Goal: Transaction & Acquisition: Purchase product/service

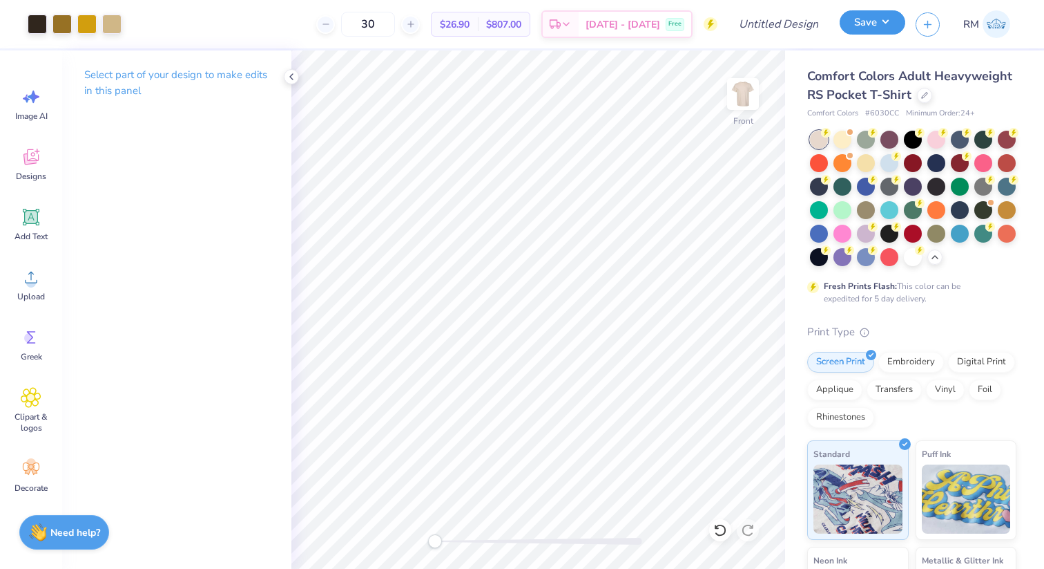
click at [855, 32] on button "Save" at bounding box center [873, 22] width 66 height 24
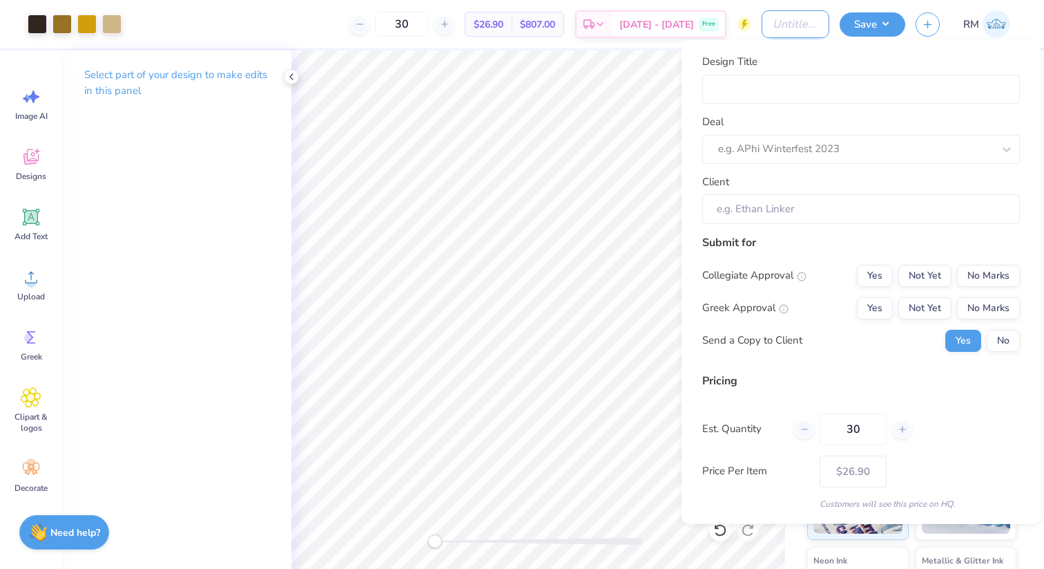
click at [776, 28] on input "Design Title" at bounding box center [796, 24] width 68 height 28
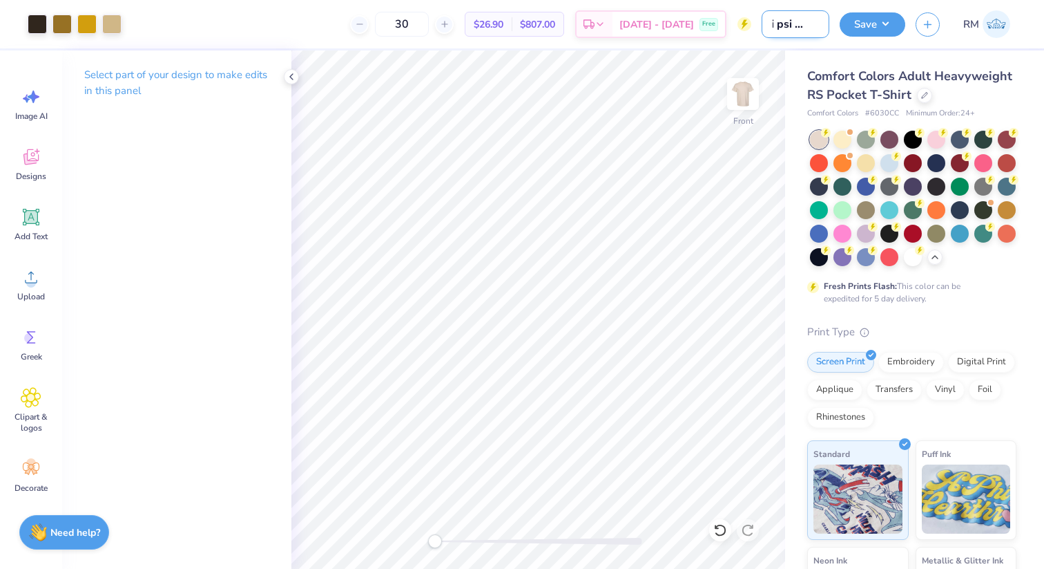
scroll to position [0, 18]
type input "phi psi semi"
click at [737, 108] on img at bounding box center [743, 93] width 55 height 55
click at [40, 352] on span "Greek" at bounding box center [31, 356] width 21 height 11
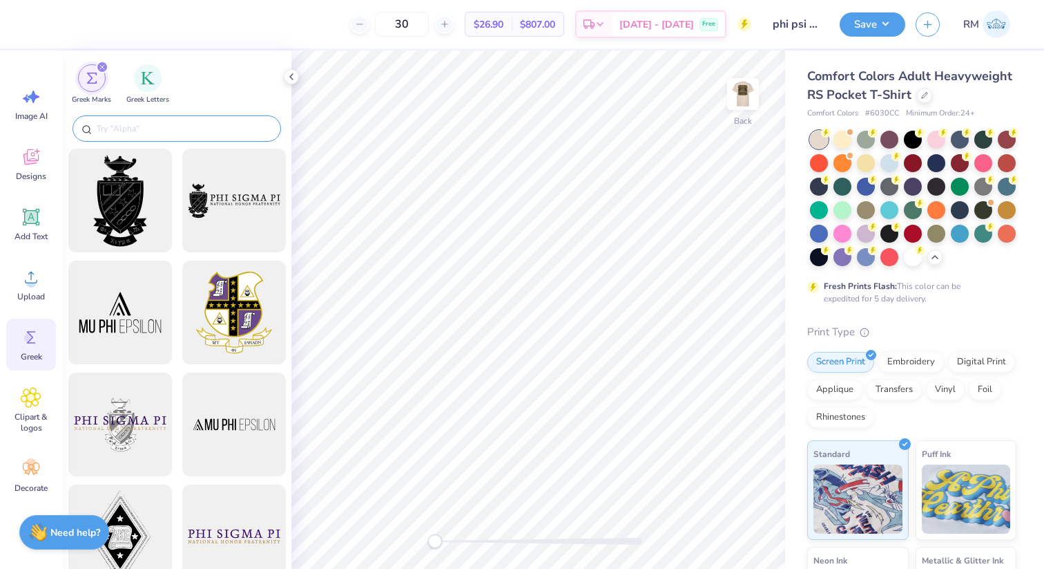
click at [171, 127] on input "text" at bounding box center [183, 129] width 177 height 14
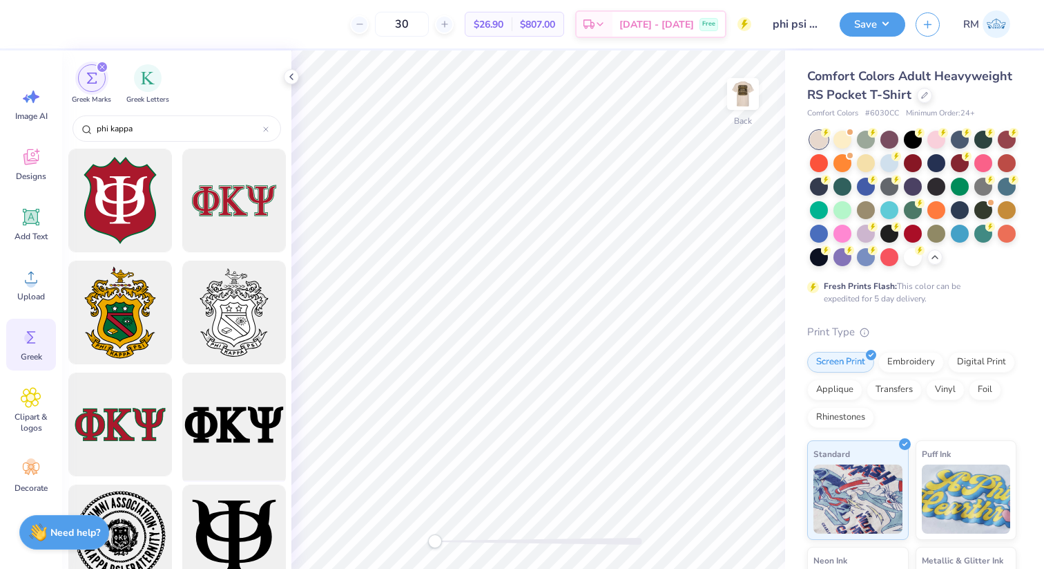
type input "phi kappa"
click at [223, 426] on div at bounding box center [234, 425] width 114 height 114
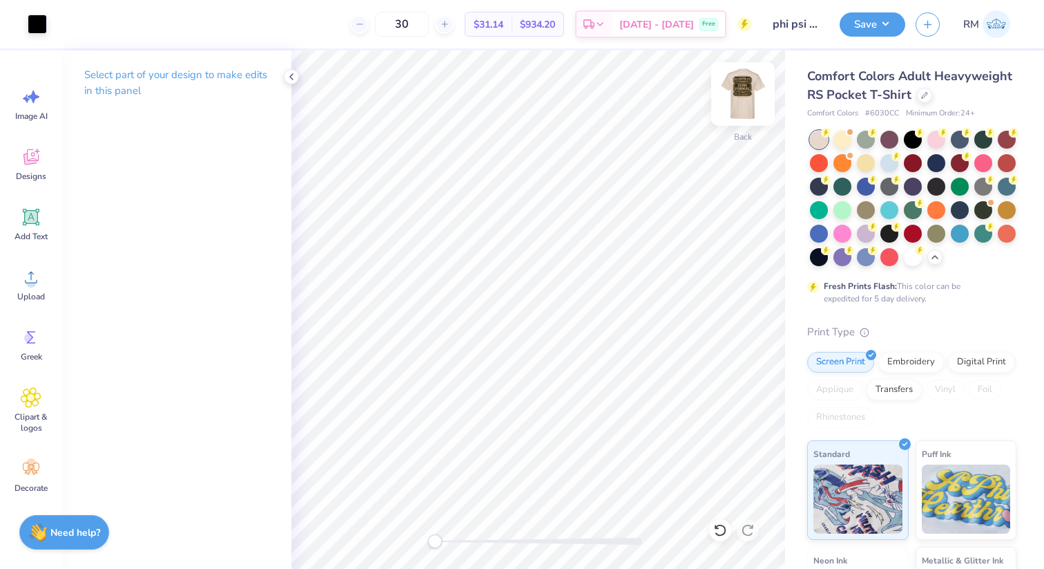
click at [736, 101] on img at bounding box center [743, 93] width 55 height 55
click at [751, 111] on img at bounding box center [743, 93] width 55 height 55
click at [446, 28] on div at bounding box center [437, 24] width 19 height 19
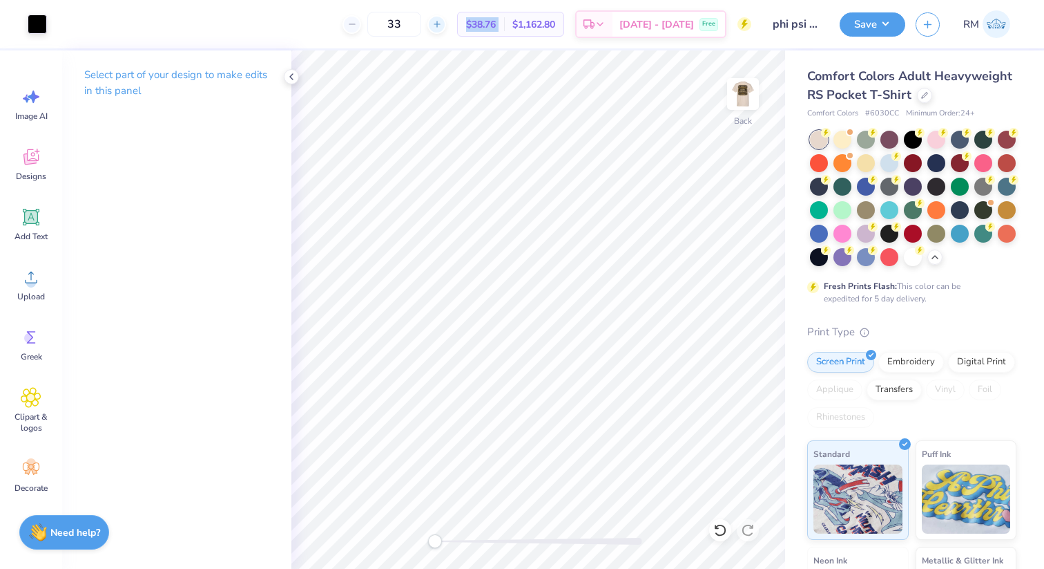
click at [446, 28] on div at bounding box center [437, 24] width 19 height 19
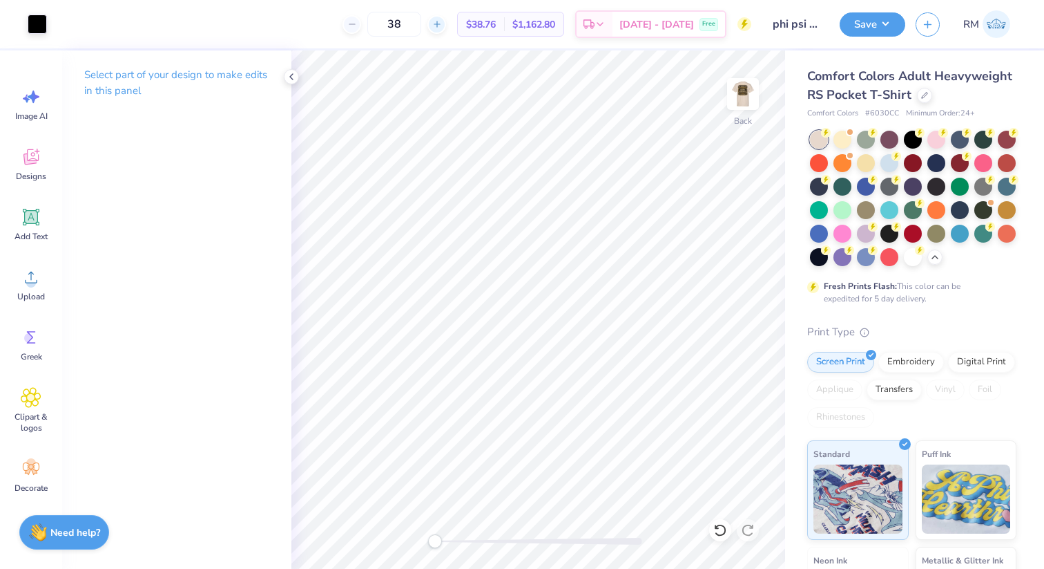
click at [421, 28] on input "38" at bounding box center [395, 24] width 54 height 25
click at [446, 28] on div at bounding box center [437, 24] width 19 height 19
type input "40"
click at [746, 93] on img at bounding box center [743, 93] width 55 height 55
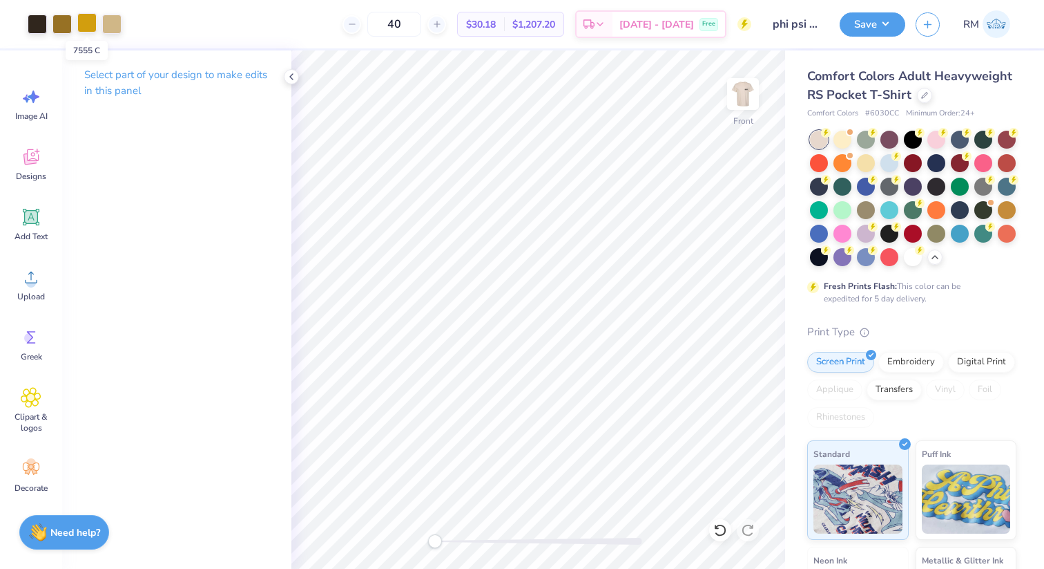
click at [89, 23] on div at bounding box center [86, 22] width 19 height 19
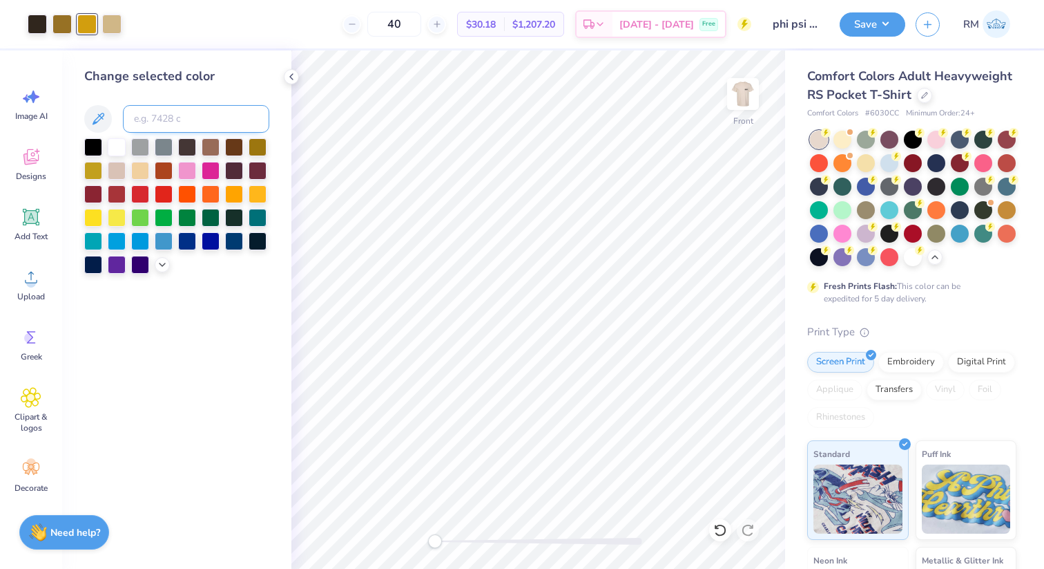
click at [151, 122] on input at bounding box center [196, 119] width 146 height 28
type input "7558"
click at [717, 526] on icon at bounding box center [720, 530] width 12 height 12
click at [215, 122] on input at bounding box center [196, 119] width 146 height 28
type input "7555"
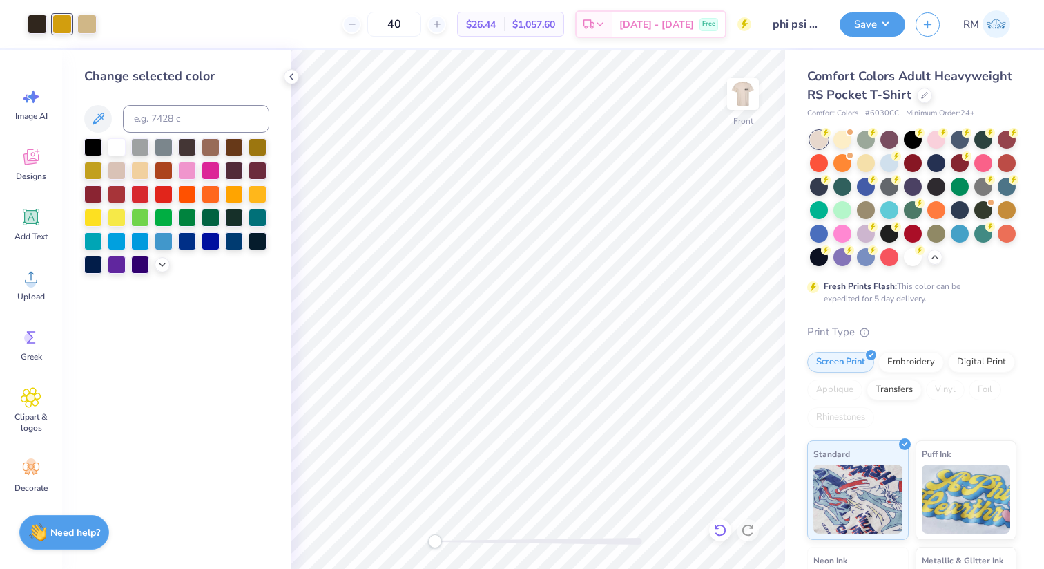
click at [721, 532] on icon at bounding box center [721, 530] width 14 height 14
click at [158, 117] on input at bounding box center [196, 119] width 146 height 28
type input "7558"
drag, startPoint x: 431, startPoint y: 28, endPoint x: 392, endPoint y: 28, distance: 39.4
click at [392, 28] on div "40" at bounding box center [395, 24] width 104 height 25
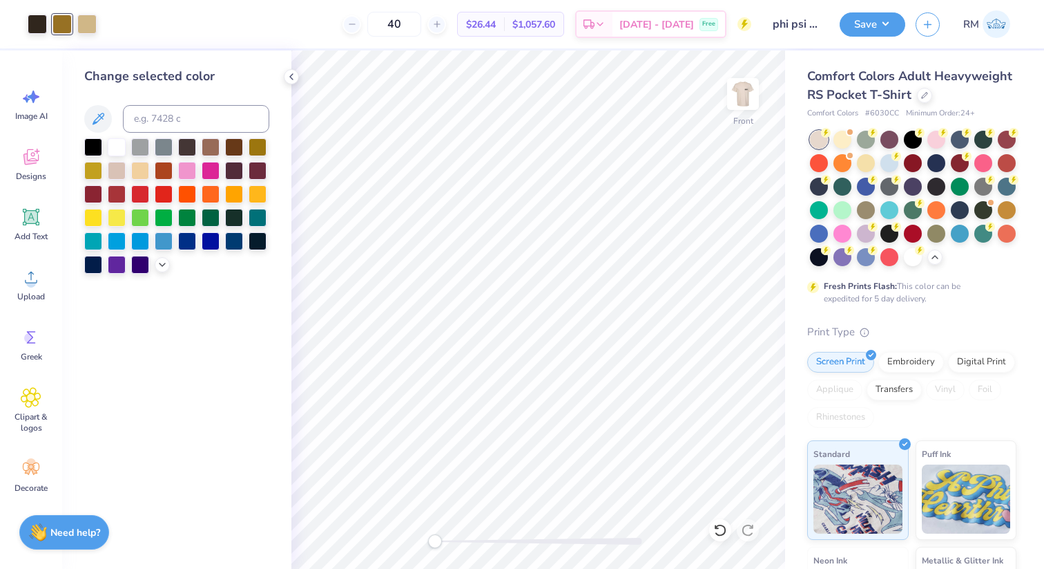
type input "2"
type input "24"
click at [745, 103] on img at bounding box center [743, 93] width 55 height 55
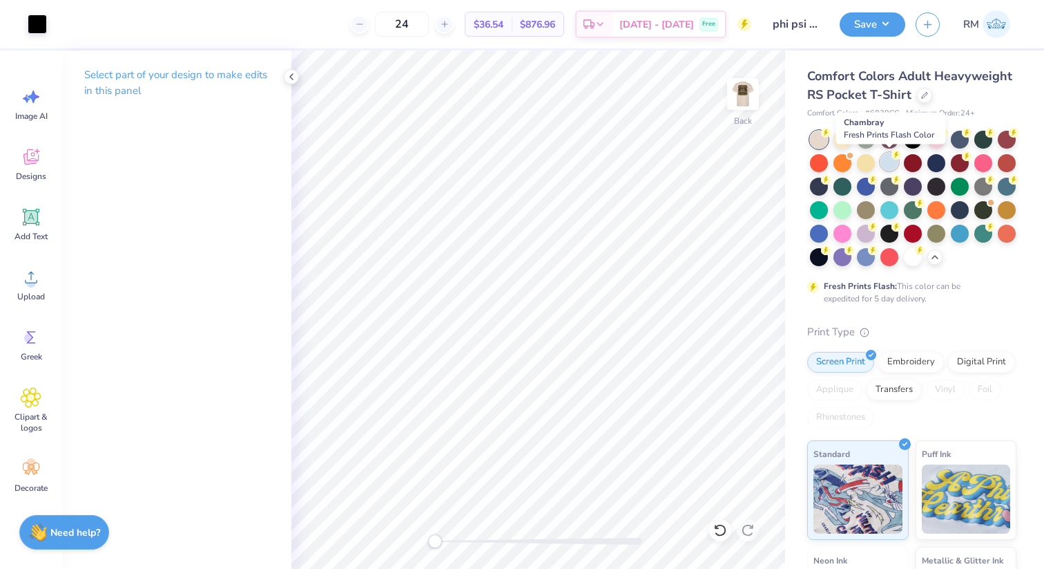
click at [886, 162] on div at bounding box center [890, 162] width 18 height 18
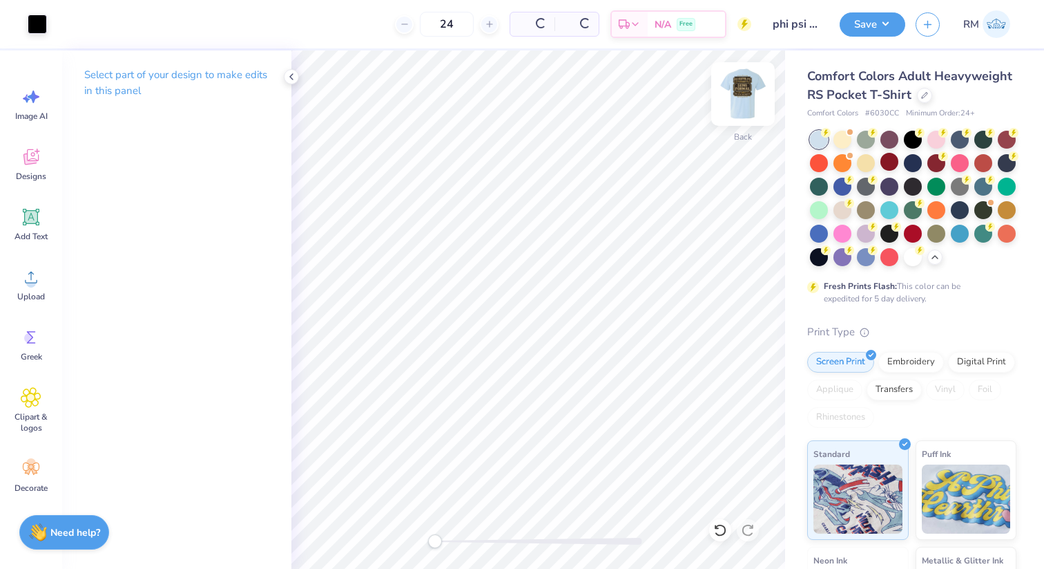
click at [733, 108] on img at bounding box center [743, 93] width 55 height 55
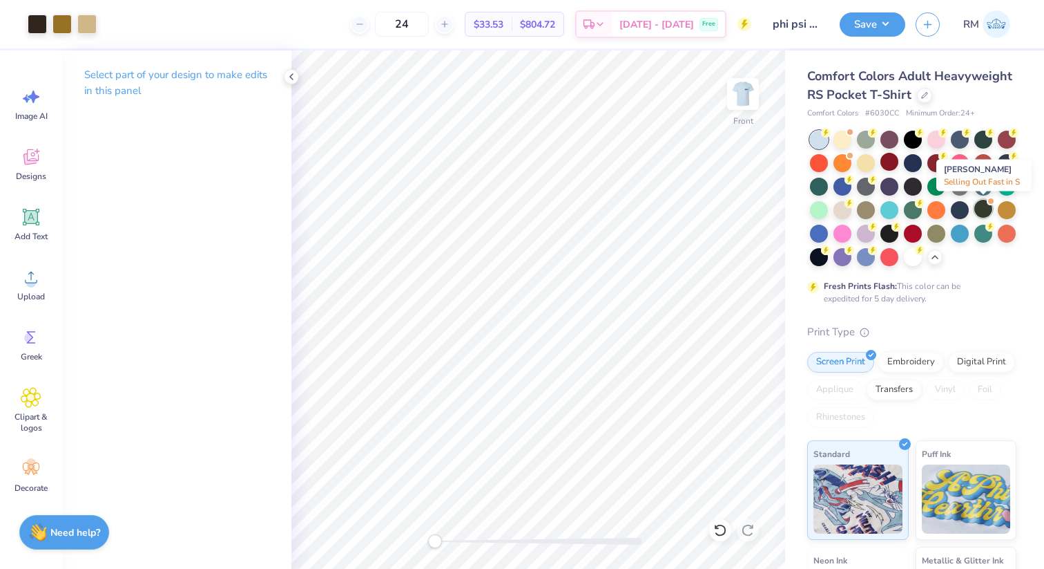
click at [984, 207] on div at bounding box center [984, 209] width 18 height 18
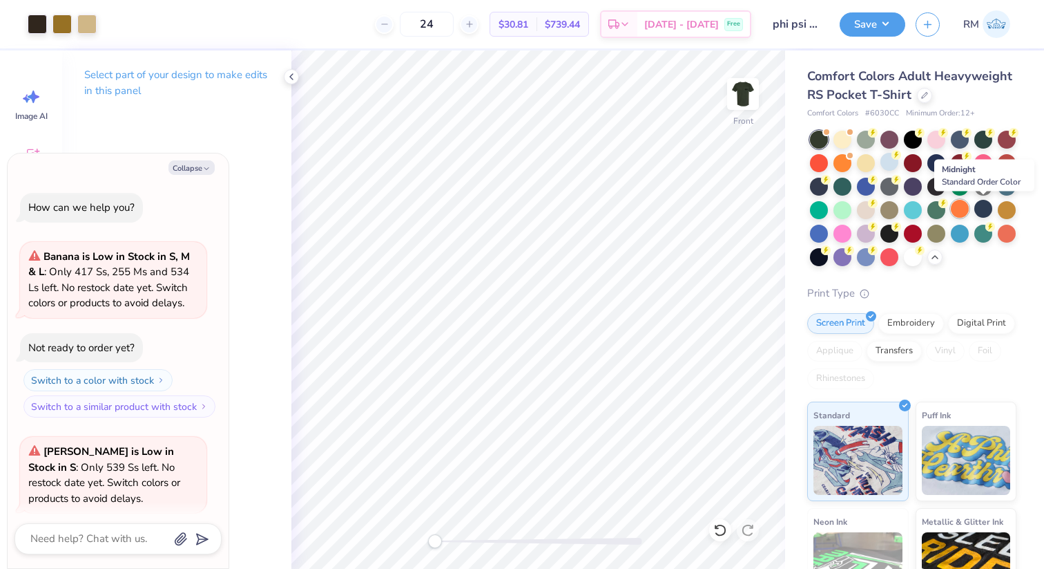
scroll to position [107, 0]
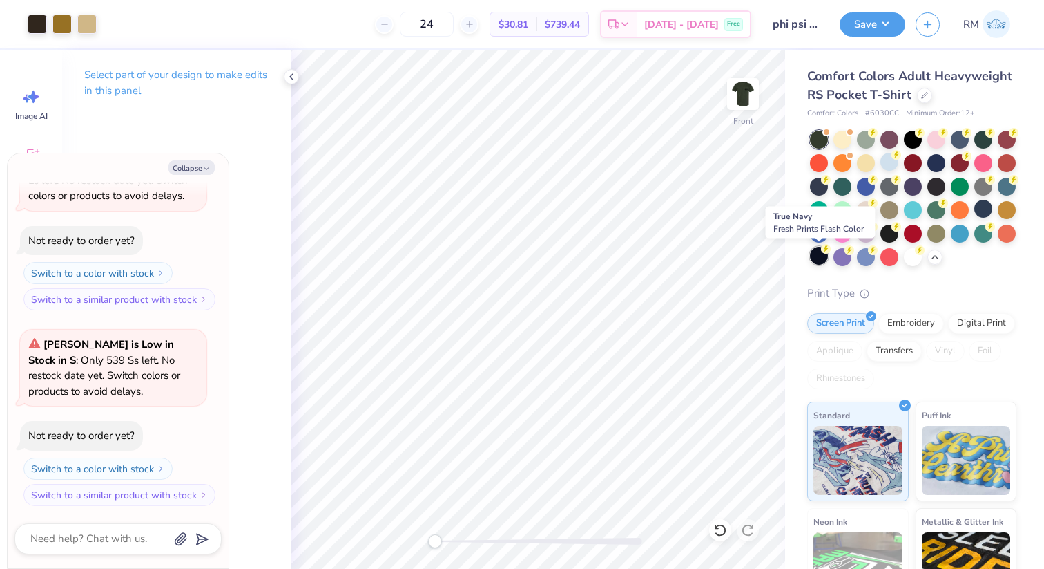
click at [822, 258] on div at bounding box center [819, 256] width 18 height 18
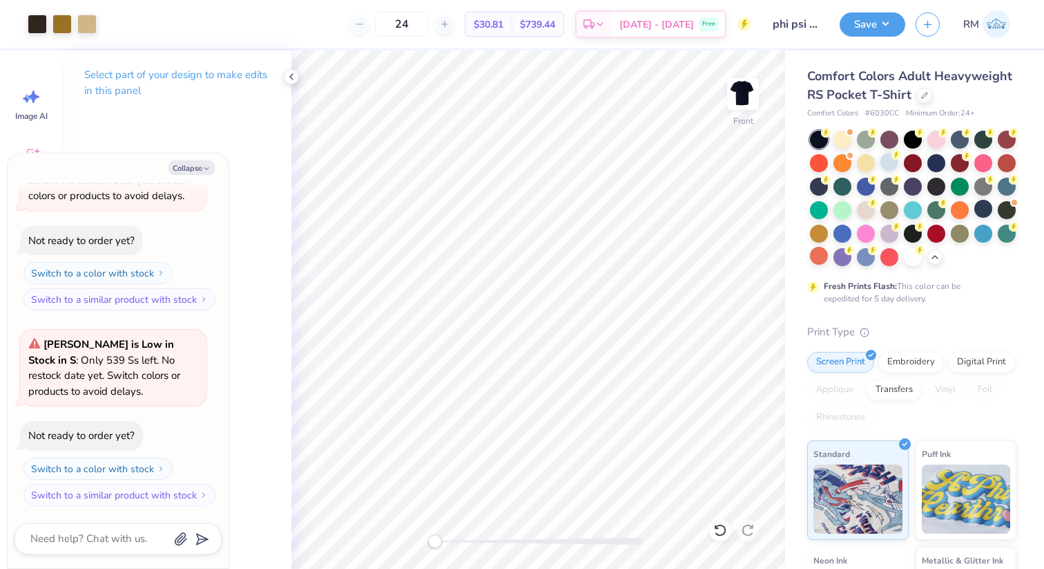
click at [925, 135] on div at bounding box center [913, 198] width 207 height 135
click at [931, 135] on div at bounding box center [937, 138] width 18 height 18
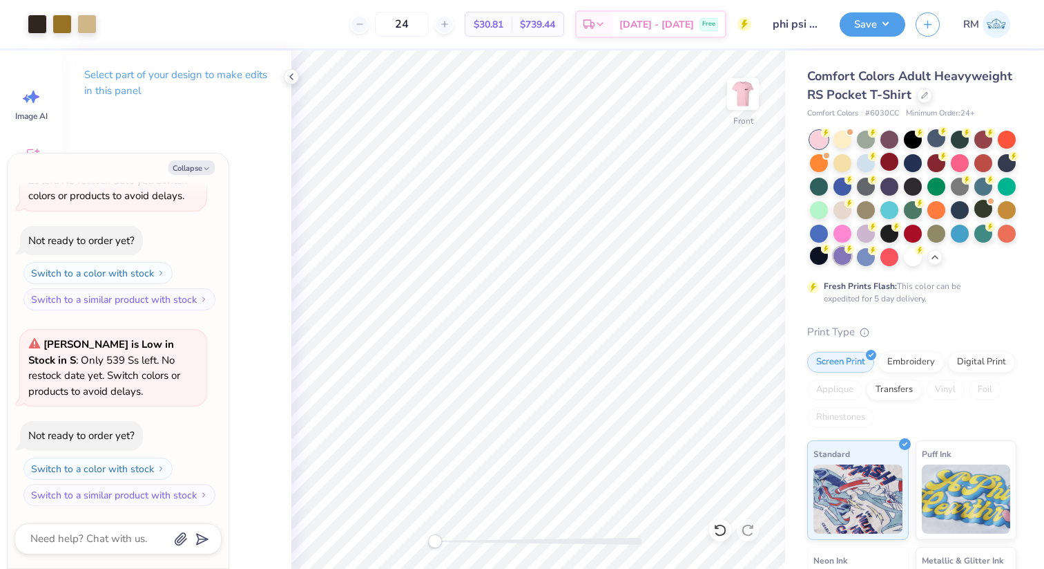
click at [848, 254] on div at bounding box center [843, 256] width 18 height 18
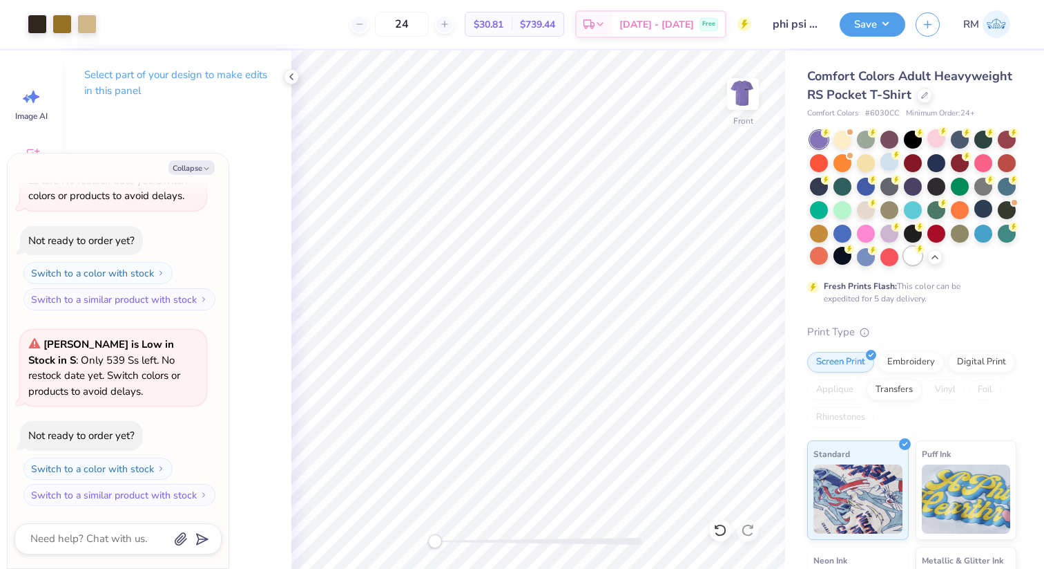
click at [919, 254] on div at bounding box center [913, 256] width 18 height 18
click at [870, 205] on circle at bounding box center [873, 202] width 10 height 10
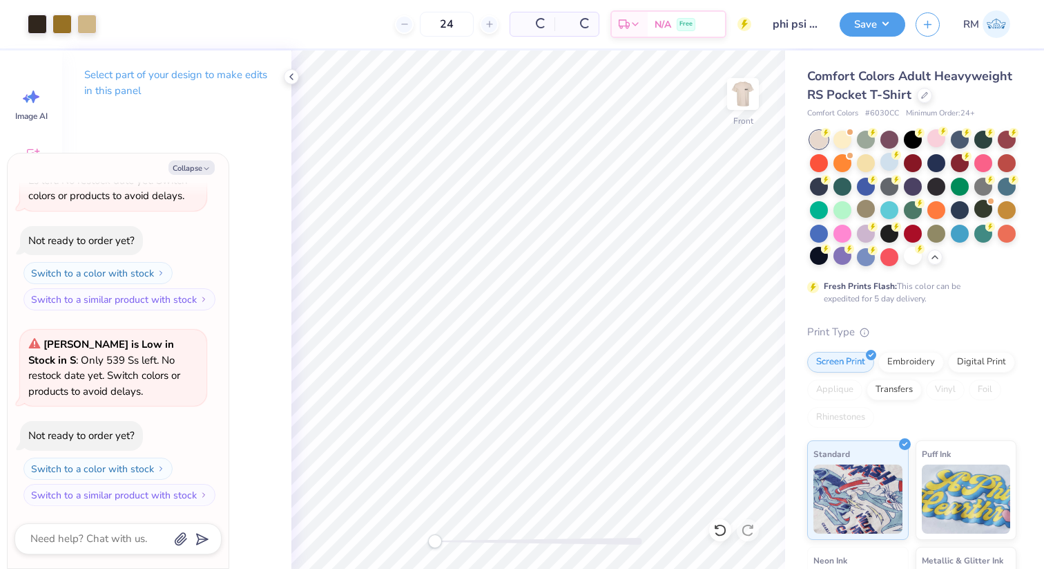
type textarea "x"
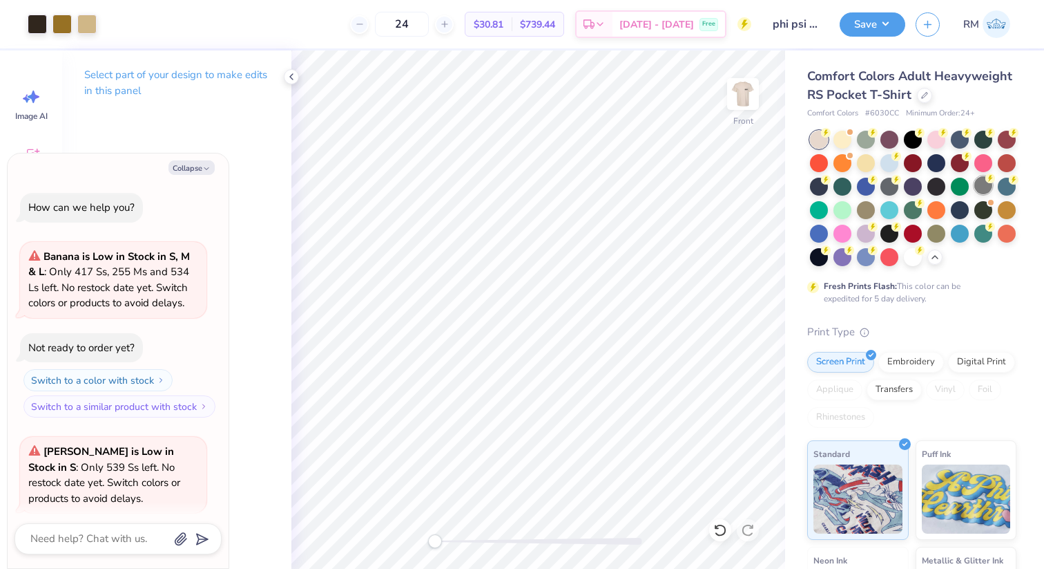
scroll to position [107, 0]
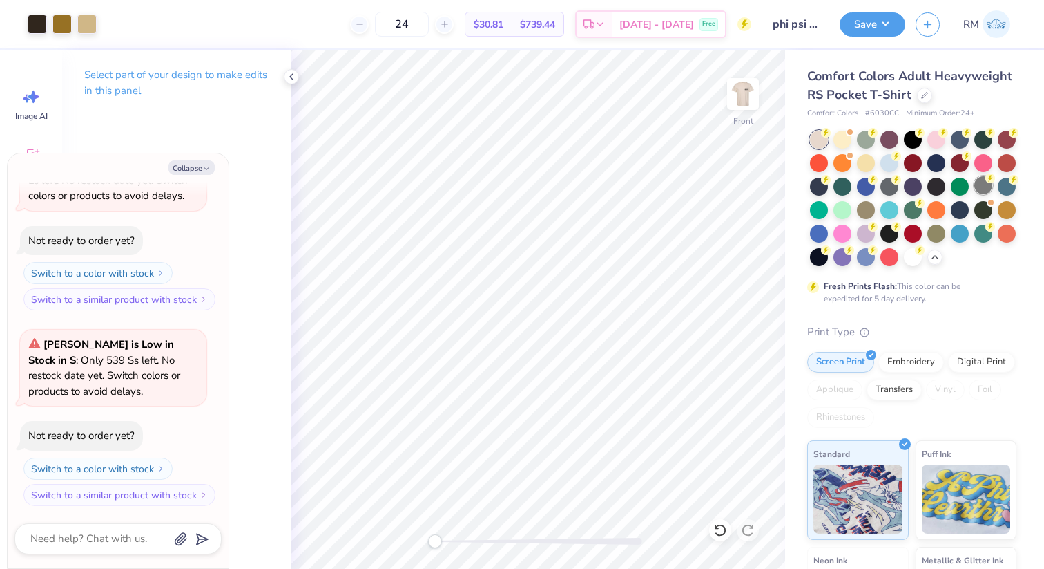
click at [986, 180] on circle at bounding box center [991, 178] width 10 height 10
click at [747, 93] on img at bounding box center [743, 93] width 55 height 55
click at [747, 93] on img at bounding box center [743, 94] width 28 height 28
click at [848, 207] on div at bounding box center [843, 209] width 18 height 18
click at [761, 88] on img at bounding box center [743, 93] width 55 height 55
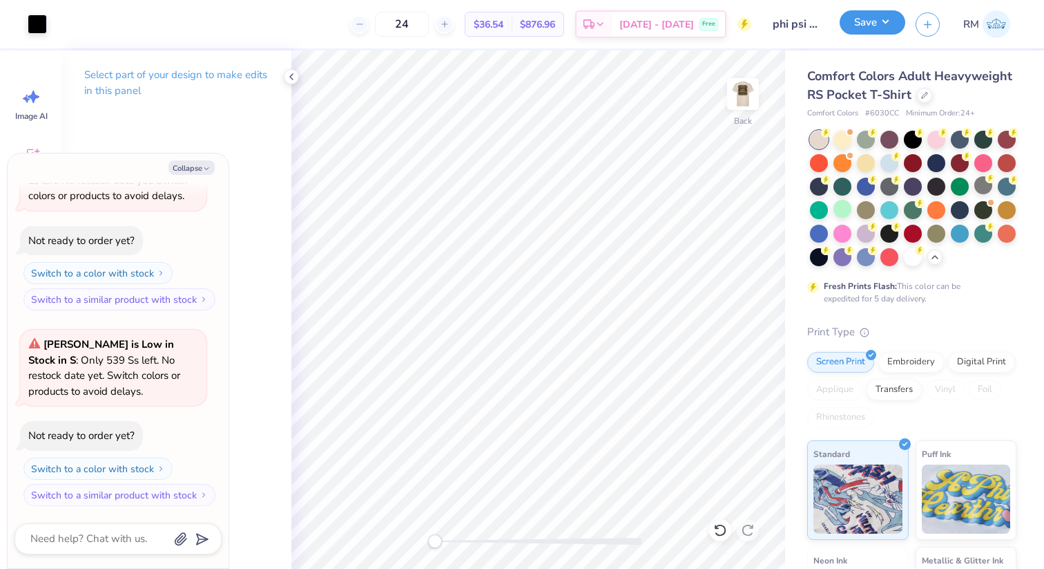
click at [856, 23] on button "Save" at bounding box center [873, 22] width 66 height 24
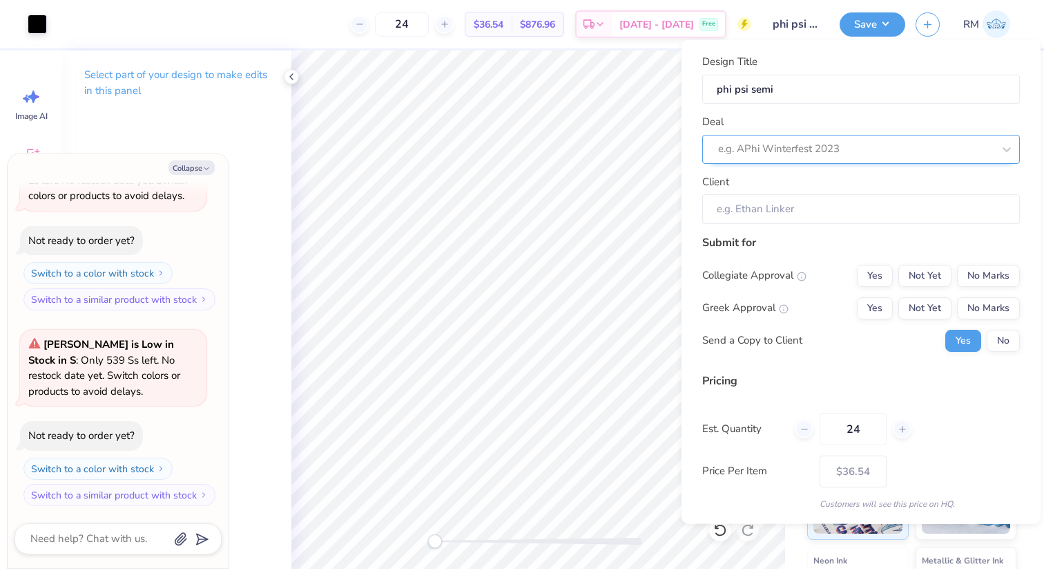
click at [886, 148] on div at bounding box center [855, 149] width 275 height 19
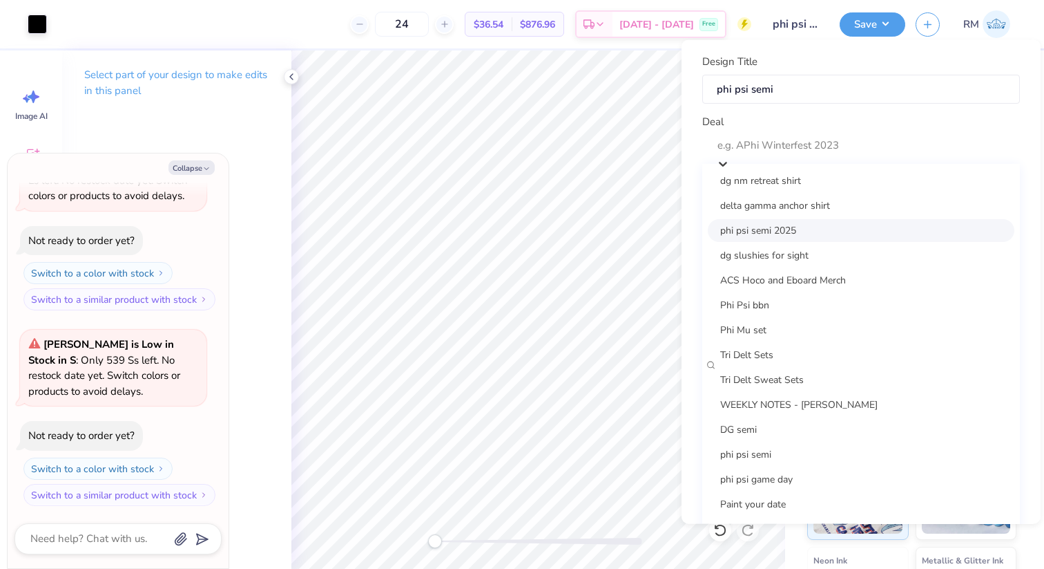
click at [850, 236] on div "phi psi semi 2025" at bounding box center [861, 229] width 307 height 23
type textarea "x"
type input "Chris Cuttito"
type input "– –"
type textarea "x"
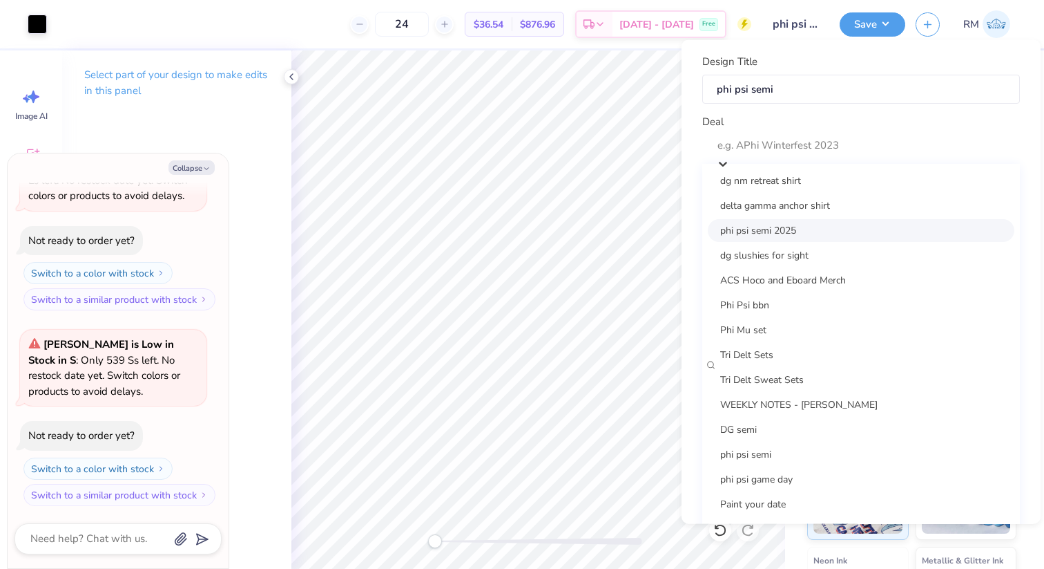
type input "$42.69"
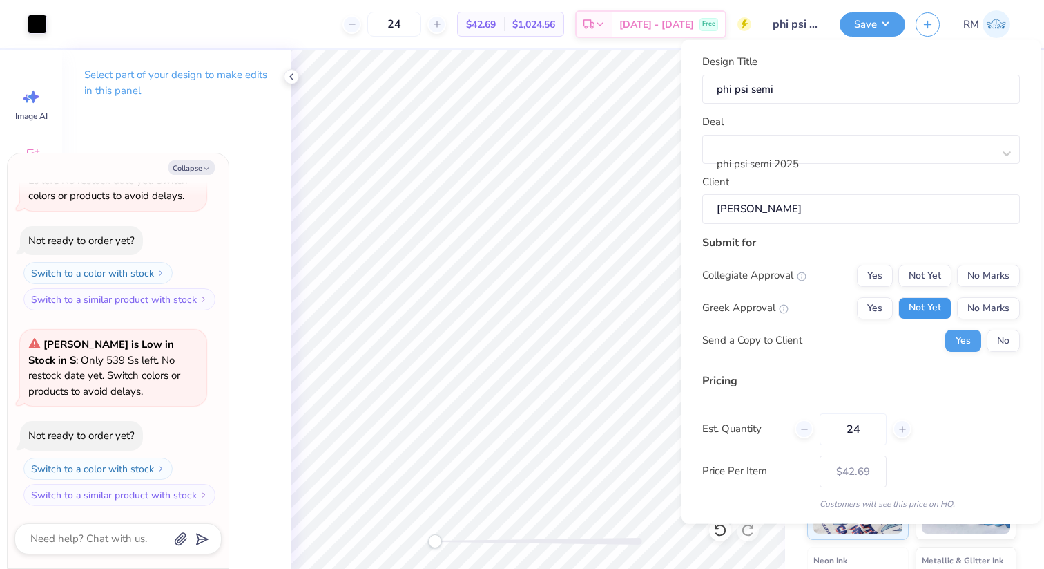
click at [914, 312] on button "Not Yet" at bounding box center [925, 307] width 53 height 22
click at [977, 278] on button "No Marks" at bounding box center [988, 275] width 63 height 22
type textarea "x"
type input "– –"
type textarea "x"
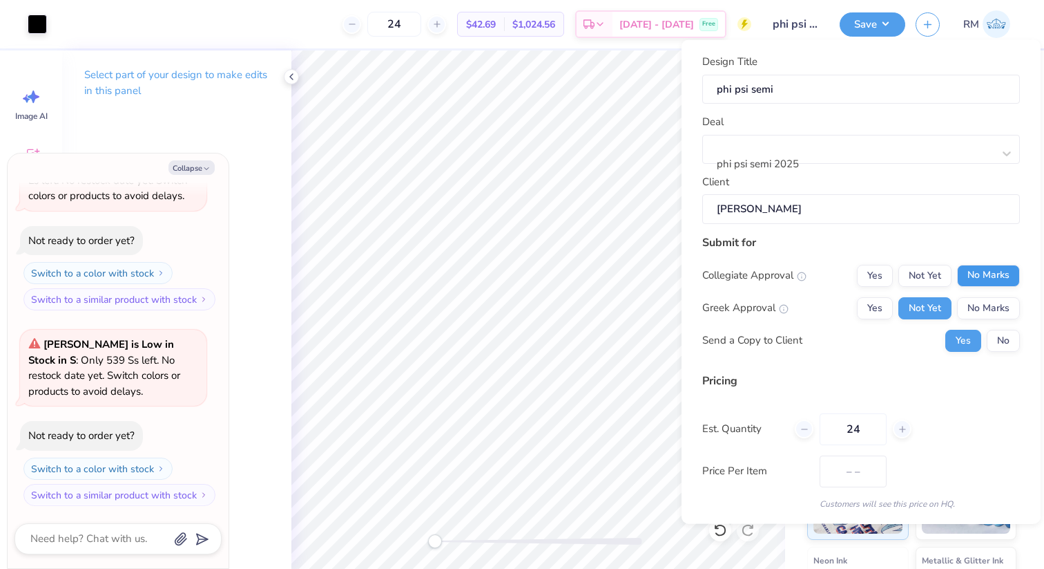
type input "$42.69"
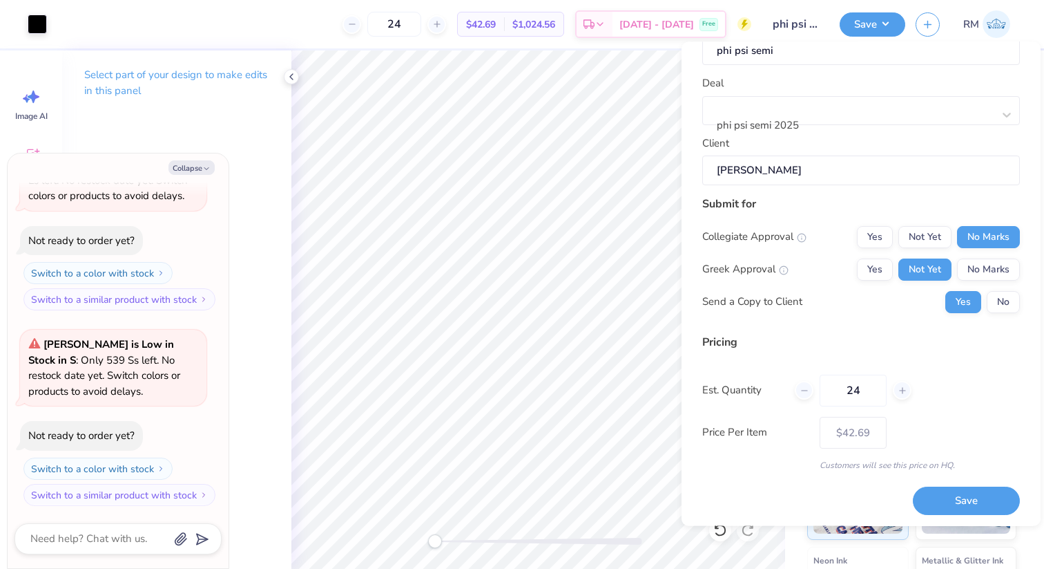
scroll to position [44, 0]
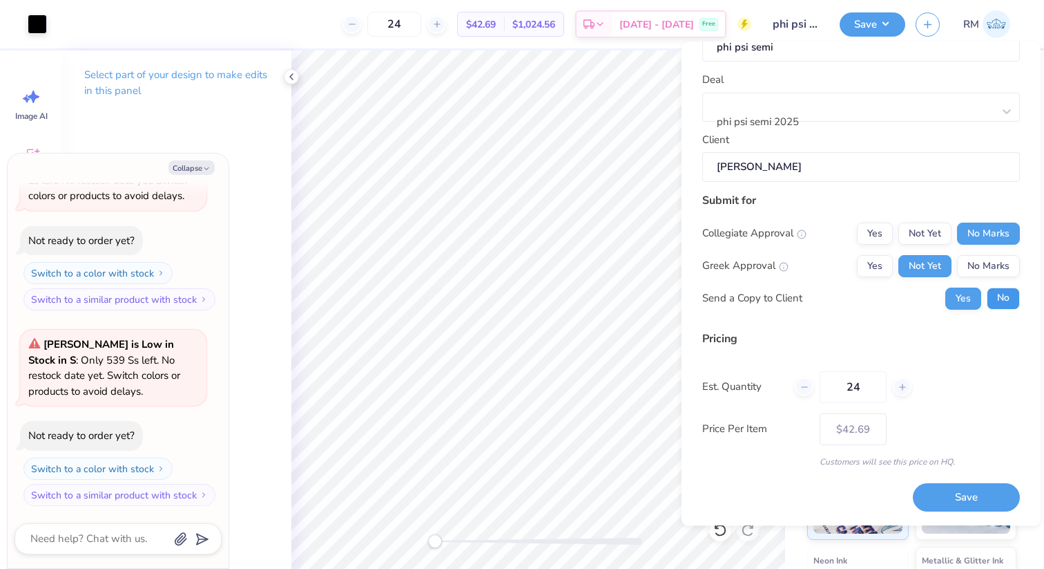
click at [998, 308] on button "No" at bounding box center [1003, 298] width 33 height 22
click at [937, 496] on button "Save" at bounding box center [966, 498] width 107 height 28
type textarea "x"
type input "– –"
type textarea "x"
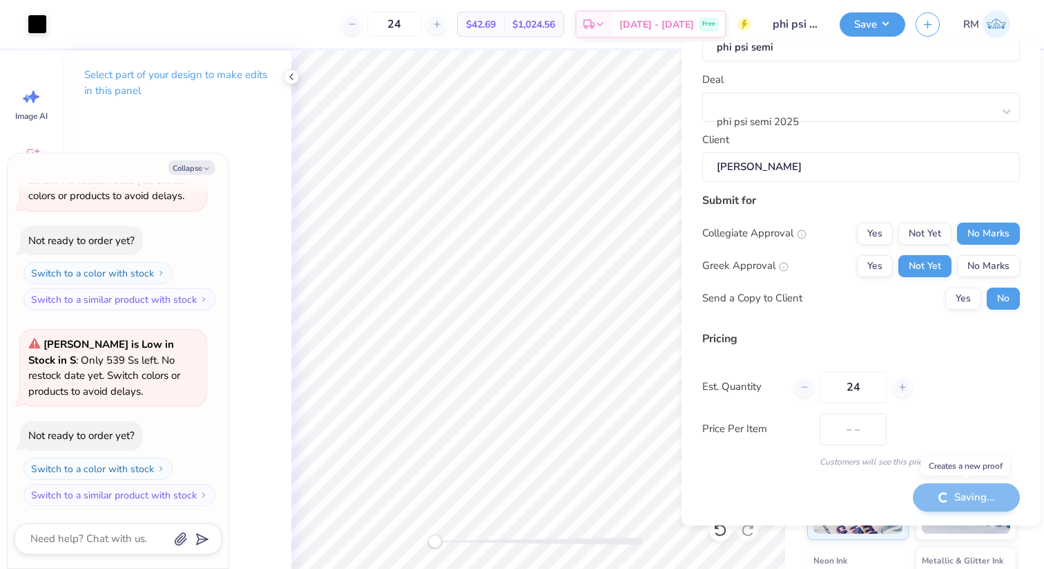
type input "$42.69"
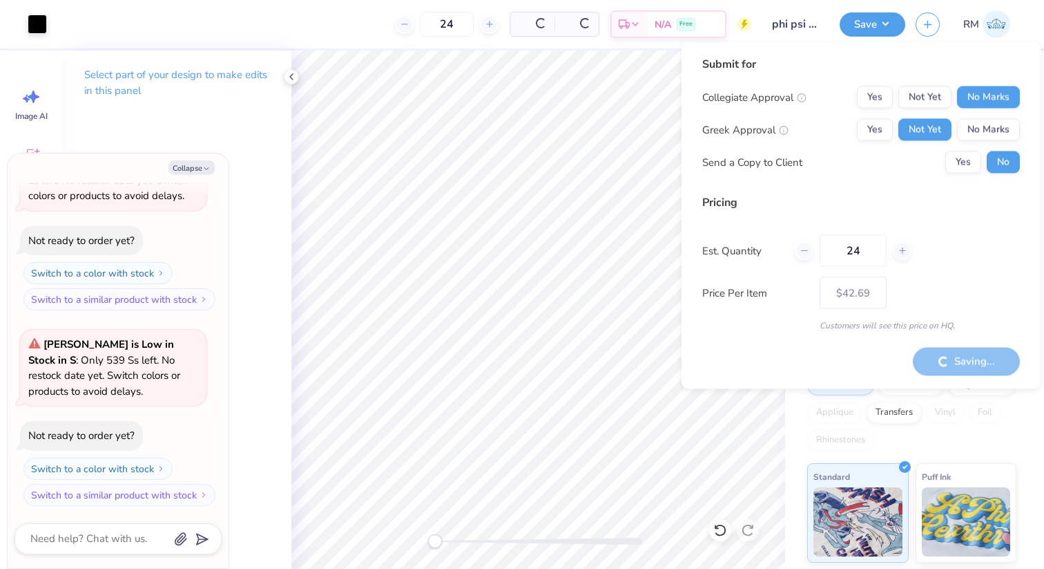
type textarea "x"
type input "– –"
type textarea "x"
type input "$36.54"
type textarea "x"
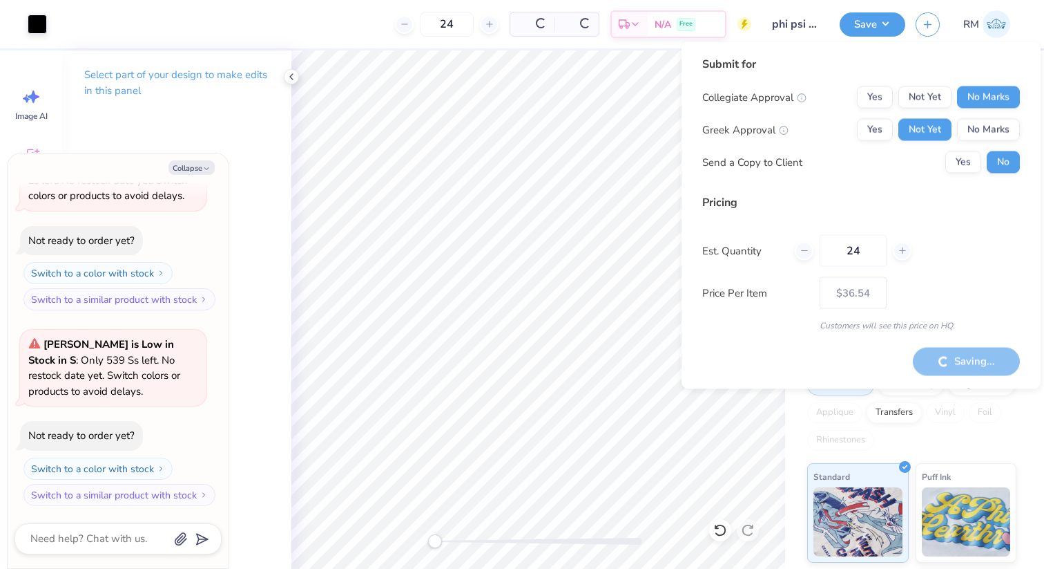
type input "– –"
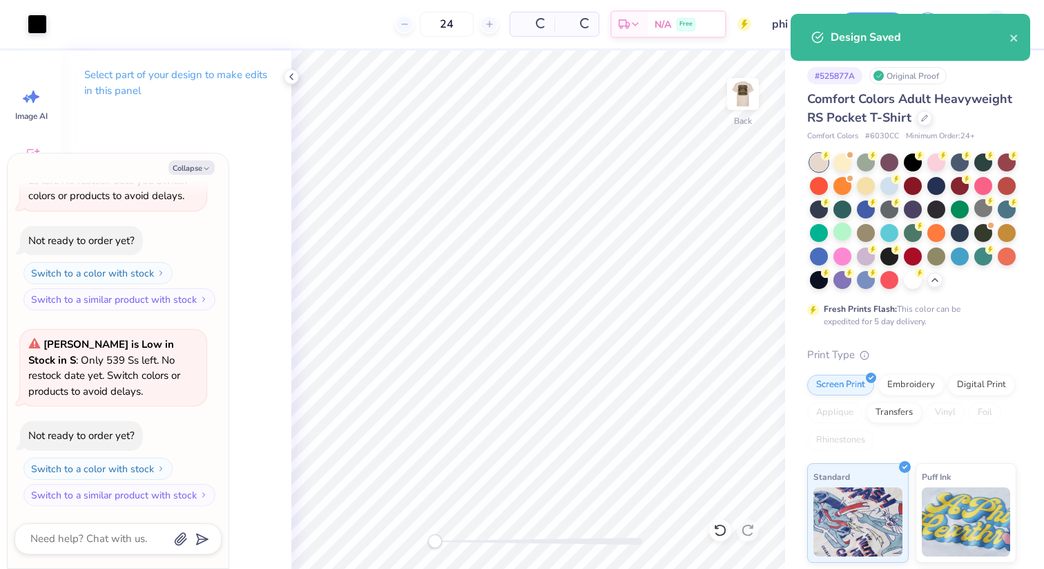
type textarea "x"
type input "$42.69"
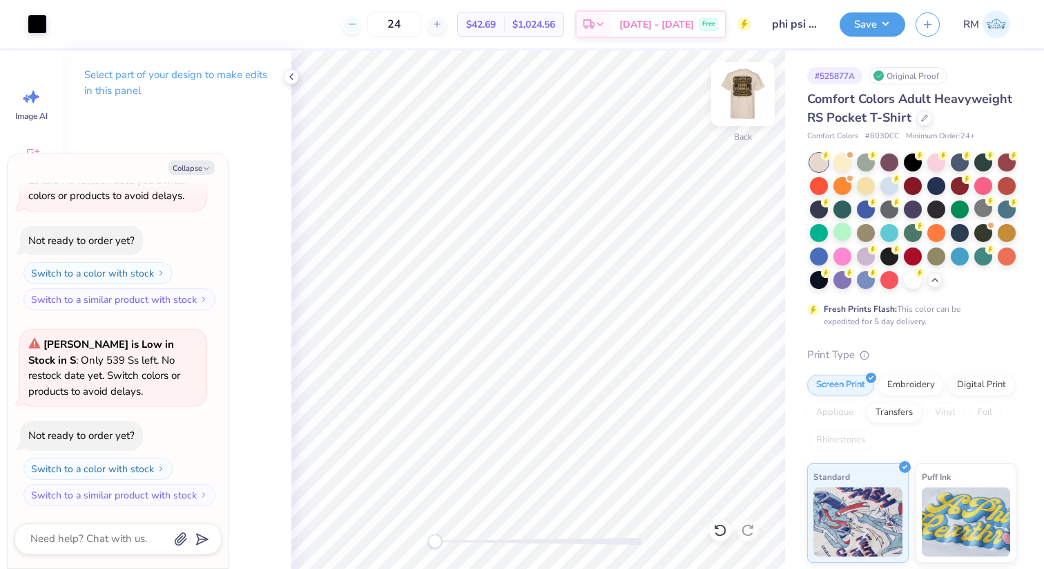
click at [752, 98] on img at bounding box center [743, 93] width 55 height 55
type textarea "x"
click at [930, 23] on icon "button" at bounding box center [928, 23] width 12 height 12
type textarea "x"
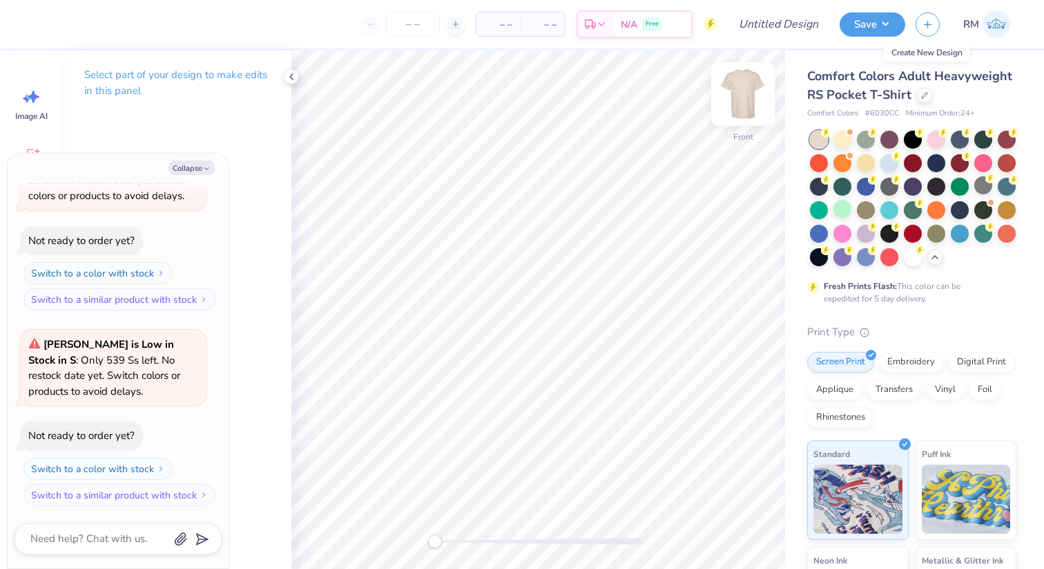
type textarea "x"
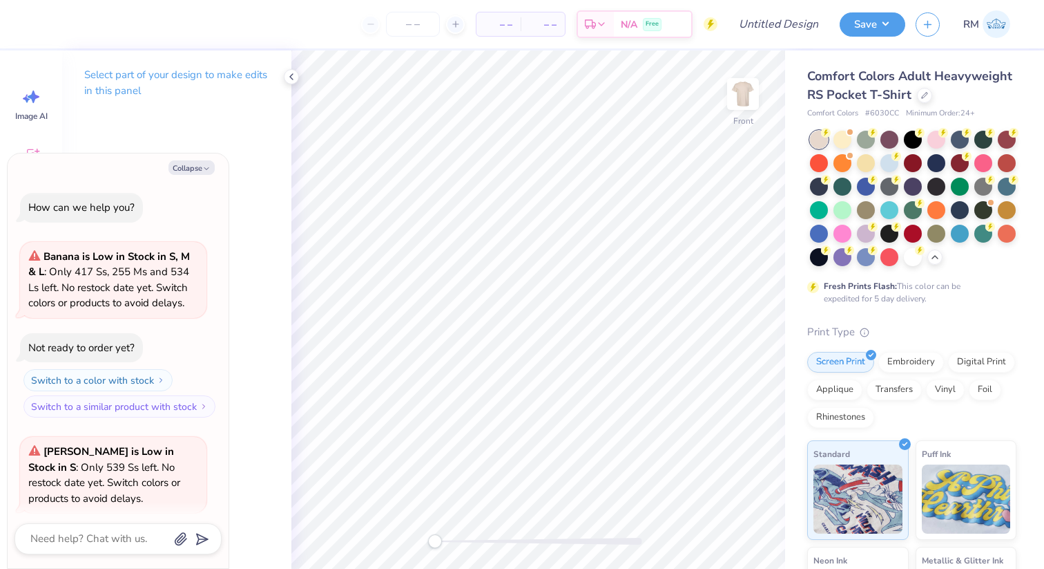
scroll to position [107, 0]
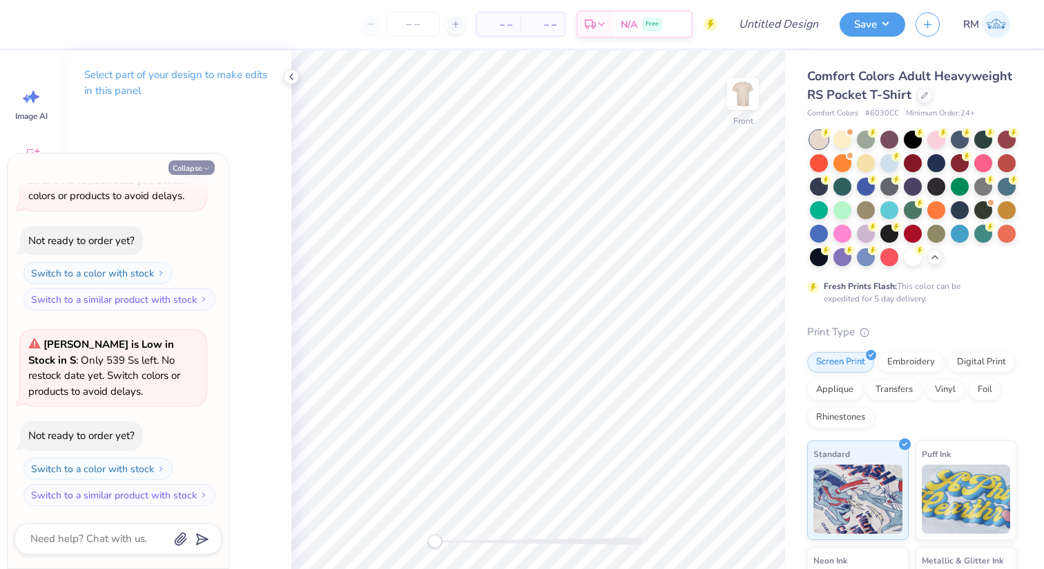
click at [202, 167] on button "Collapse" at bounding box center [192, 167] width 46 height 15
type textarea "x"
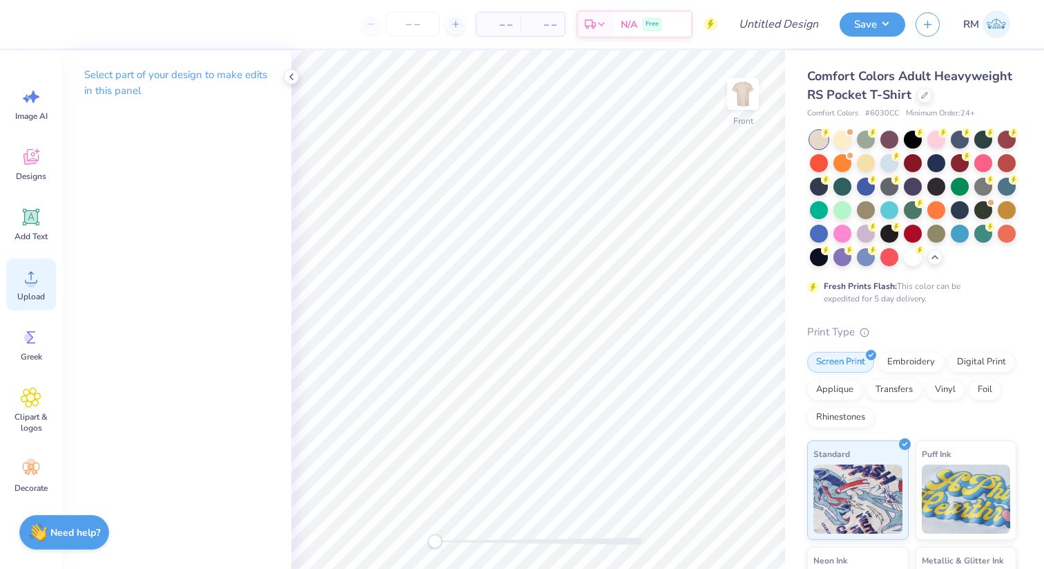
click at [32, 289] on div "Upload" at bounding box center [31, 284] width 50 height 52
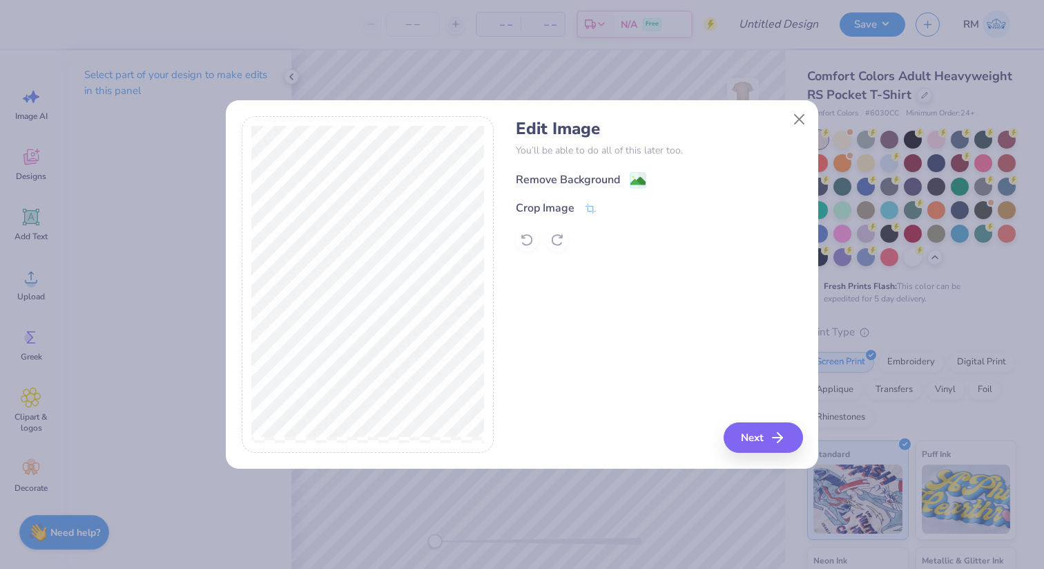
click at [645, 179] on image at bounding box center [638, 180] width 15 height 15
